Goal: Answer question/provide support

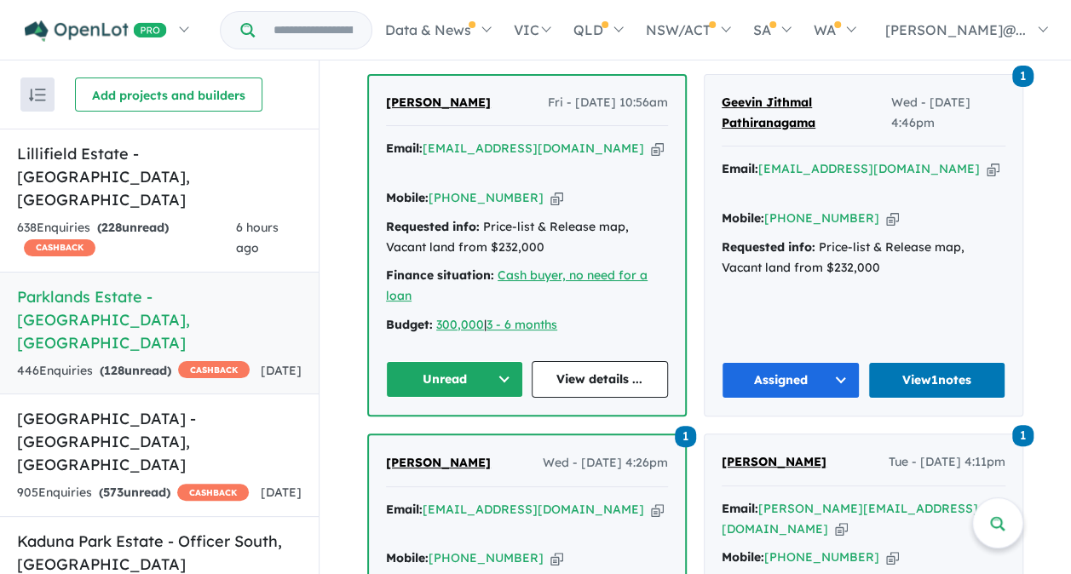
scroll to position [721, 0]
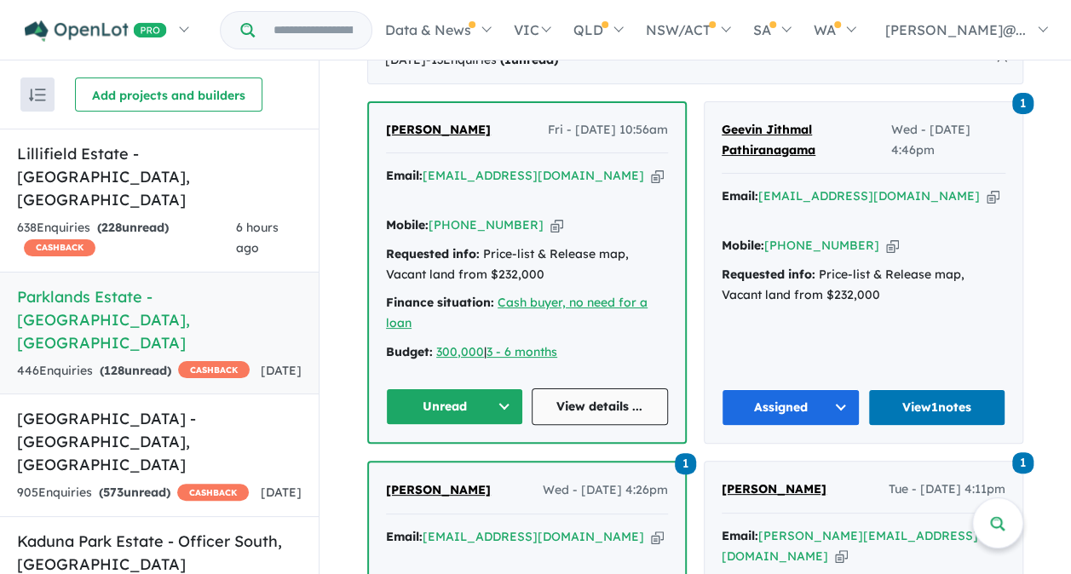
click at [587, 389] on link "View details ..." at bounding box center [600, 407] width 137 height 37
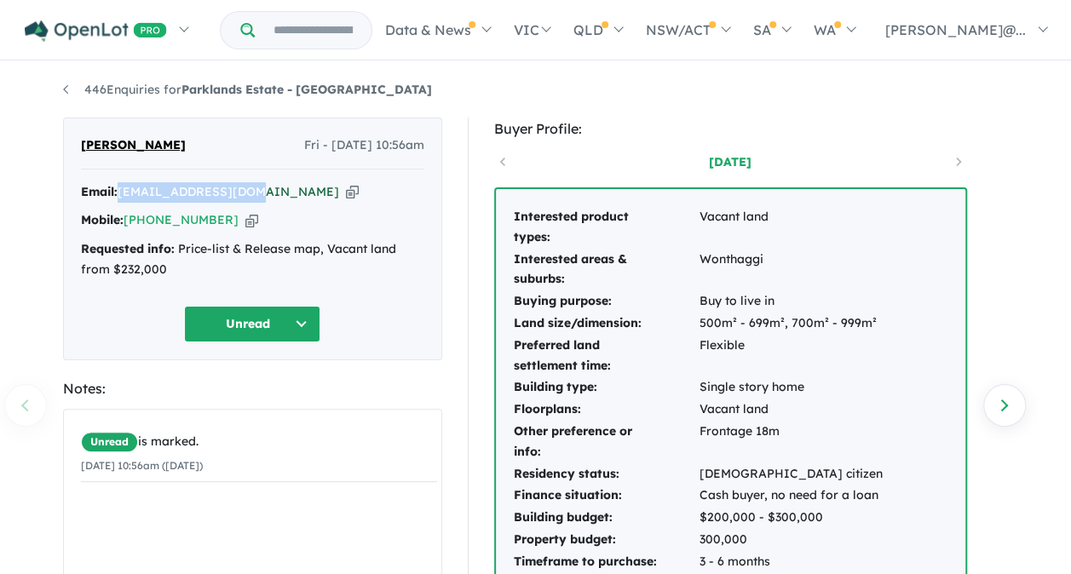
drag, startPoint x: 245, startPoint y: 191, endPoint x: 123, endPoint y: 196, distance: 121.9
click at [123, 196] on div "Email: tjp1312@hotmail.com Copied!" at bounding box center [252, 192] width 343 height 20
copy a%20Parklands%20Estate%20-%20Wonthaggi"] "[EMAIL_ADDRESS][DOMAIN_NAME]"
click at [253, 323] on button "Unread" at bounding box center [252, 324] width 136 height 37
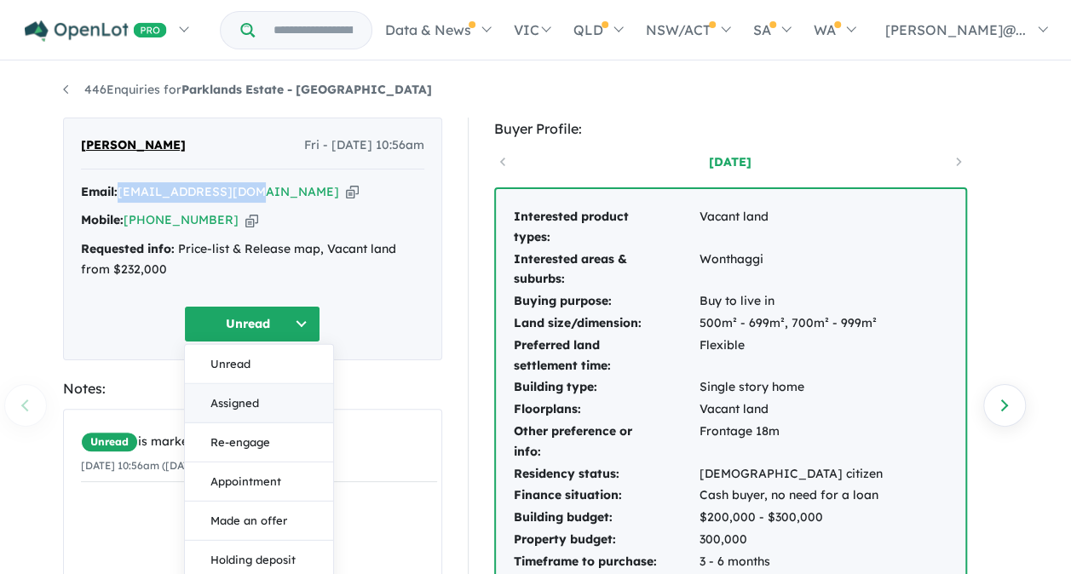
click at [249, 402] on button "Assigned" at bounding box center [259, 402] width 148 height 39
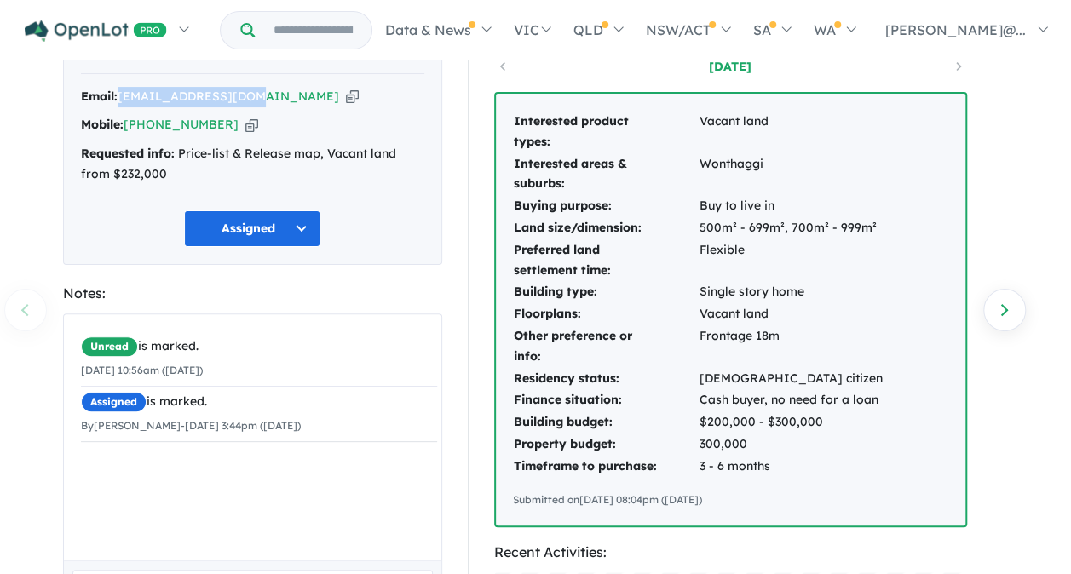
scroll to position [341, 0]
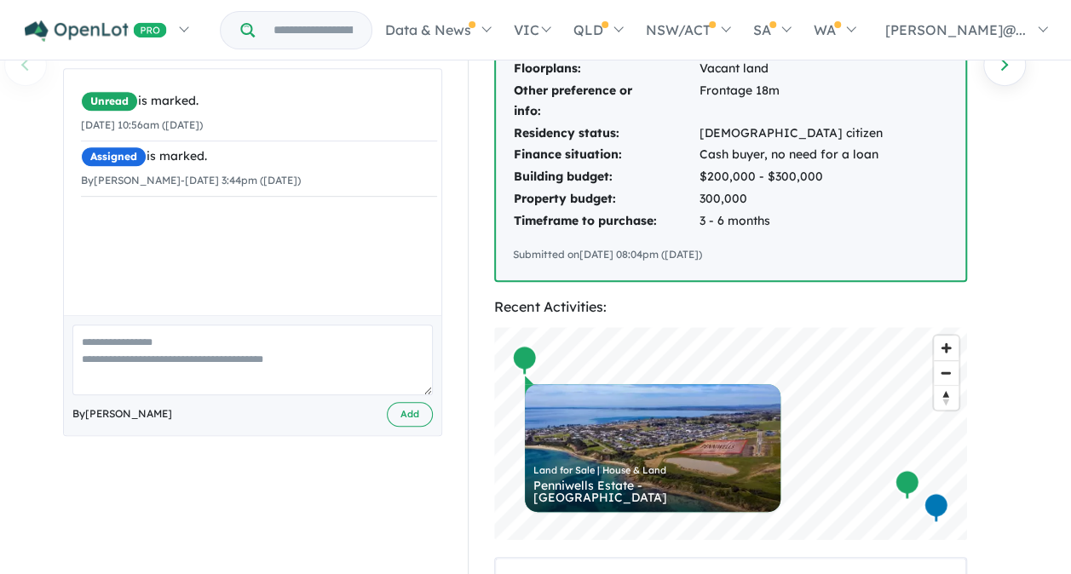
click at [161, 358] on textarea at bounding box center [252, 360] width 360 height 71
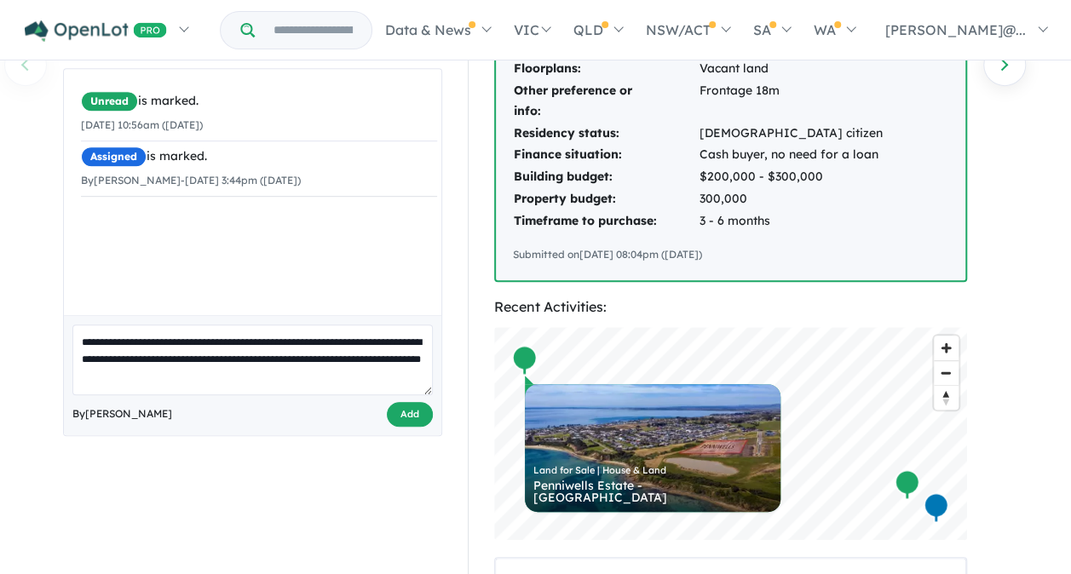
type textarea "**********"
click at [423, 416] on button "Add" at bounding box center [410, 414] width 46 height 25
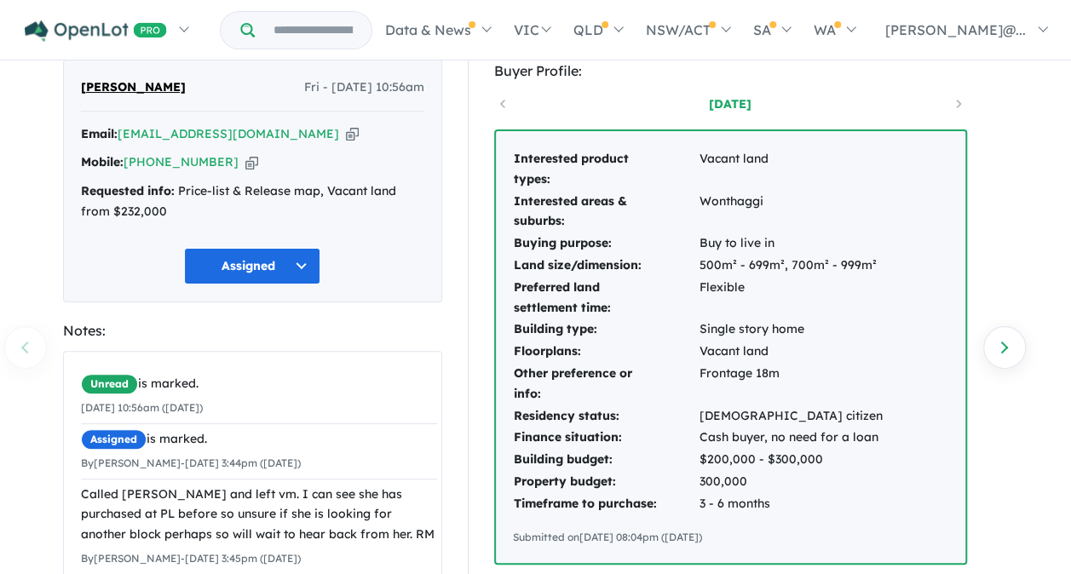
scroll to position [0, 0]
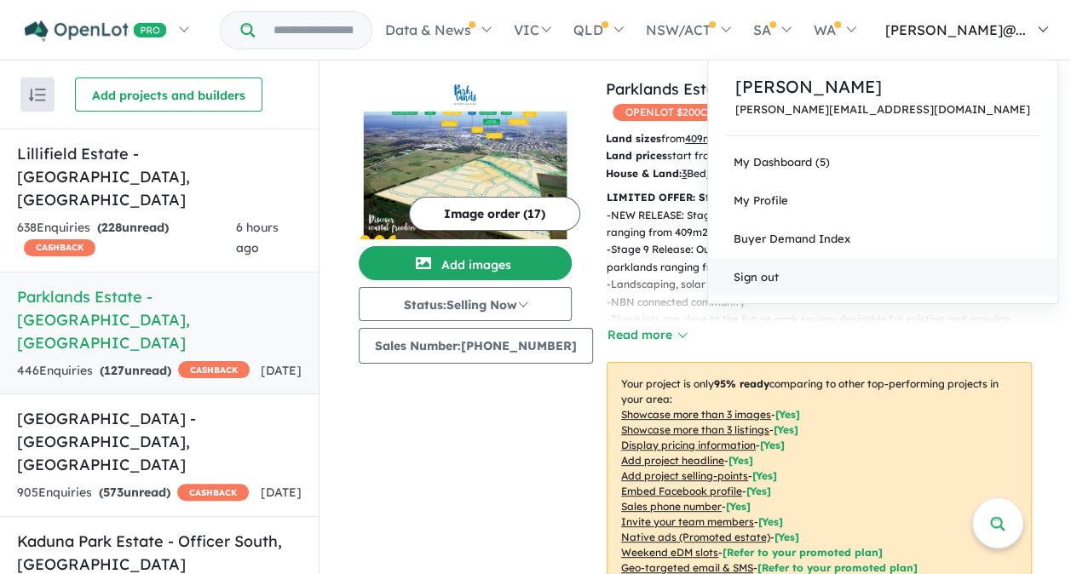
click at [905, 276] on link "Sign out" at bounding box center [882, 277] width 349 height 38
